Goal: Information Seeking & Learning: Learn about a topic

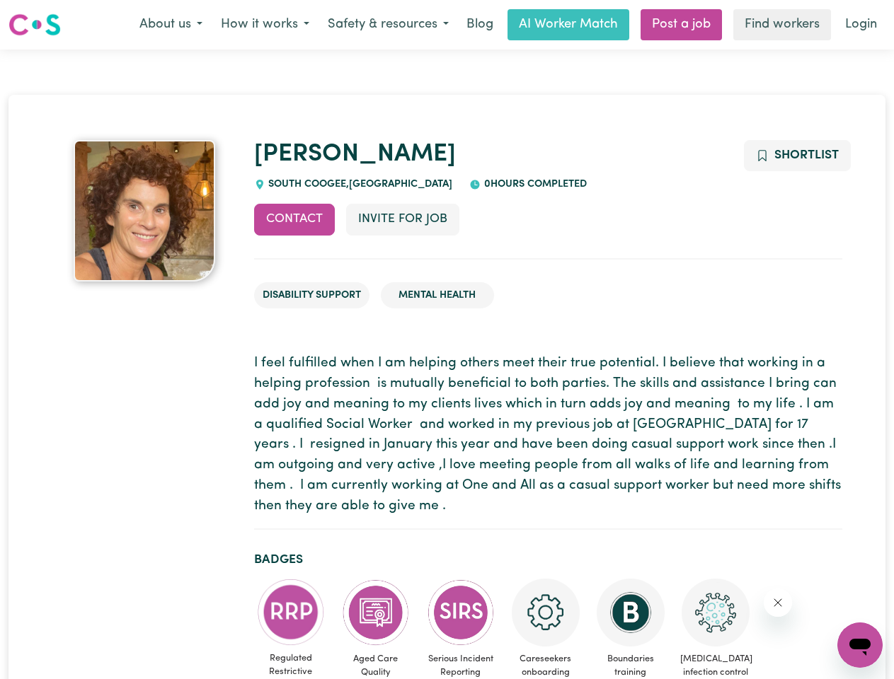
click at [171, 25] on button "About us" at bounding box center [170, 25] width 81 height 30
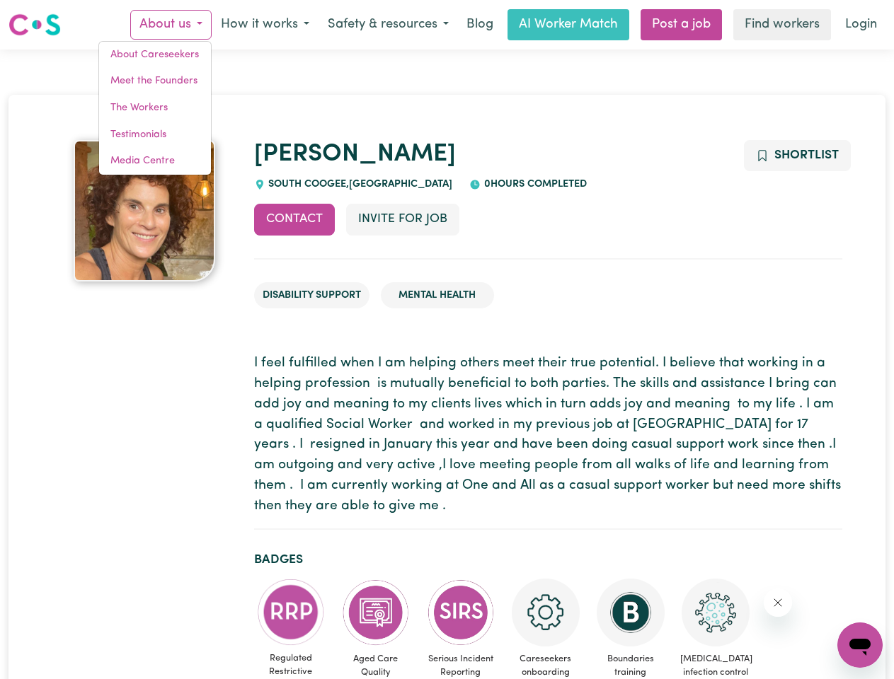
click at [264, 25] on button "How it works" at bounding box center [265, 25] width 107 height 30
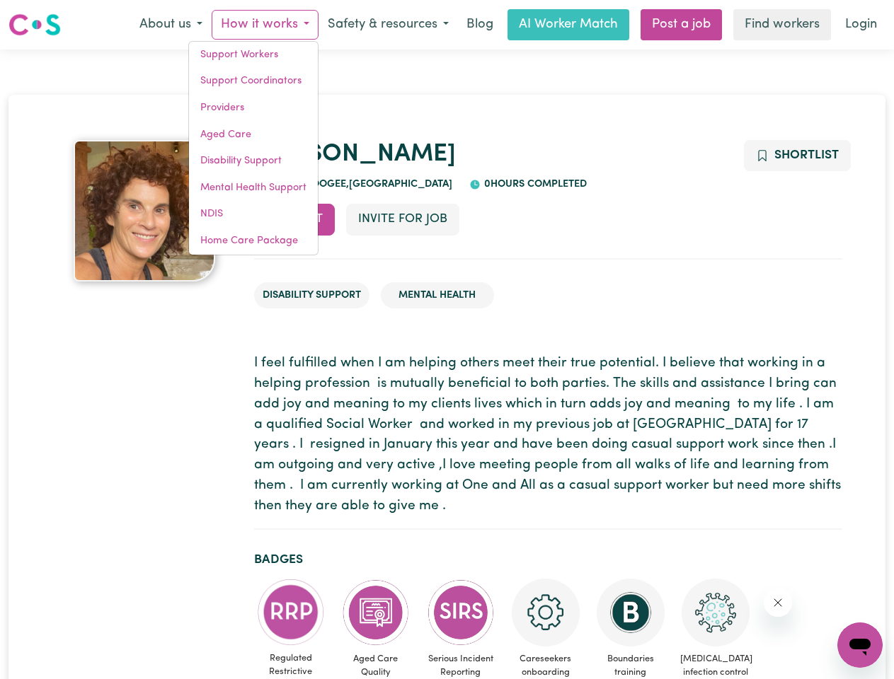
click at [387, 25] on button "Safety & resources" at bounding box center [387, 25] width 139 height 30
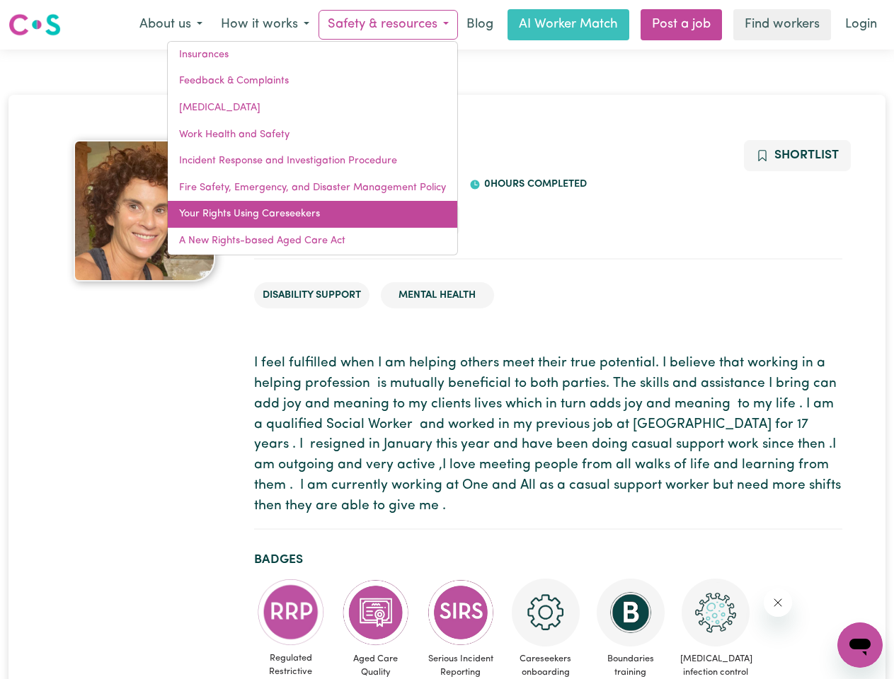
click at [294, 219] on link "Your Rights Using Careseekers" at bounding box center [312, 214] width 289 height 27
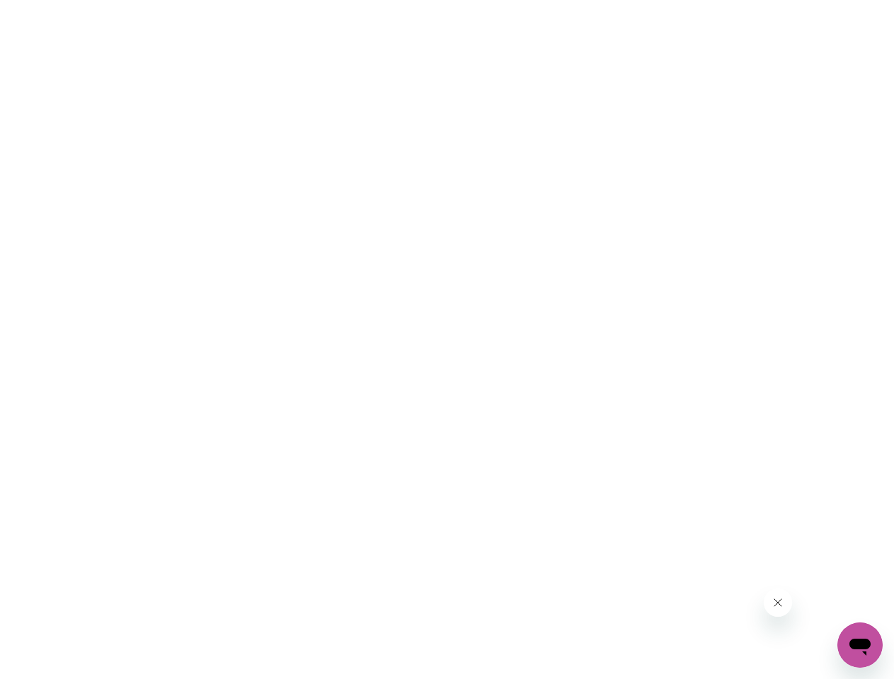
click at [402, 0] on html at bounding box center [447, 0] width 894 height 0
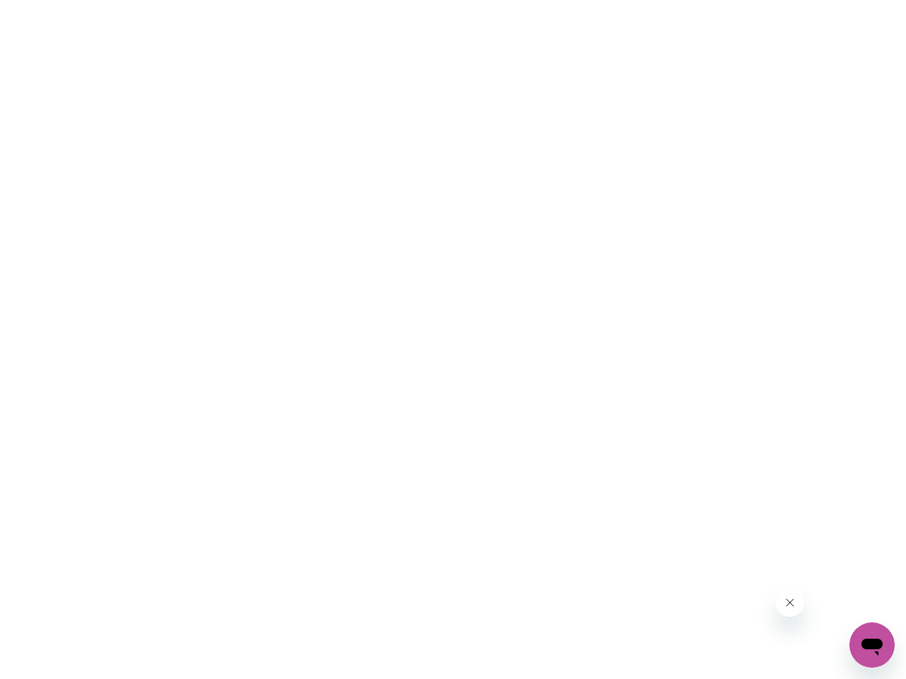
click at [796, 0] on html at bounding box center [453, 0] width 906 height 0
click at [291, 0] on html at bounding box center [453, 0] width 906 height 0
click at [376, 0] on html at bounding box center [453, 0] width 906 height 0
